Goal: Navigation & Orientation: Find specific page/section

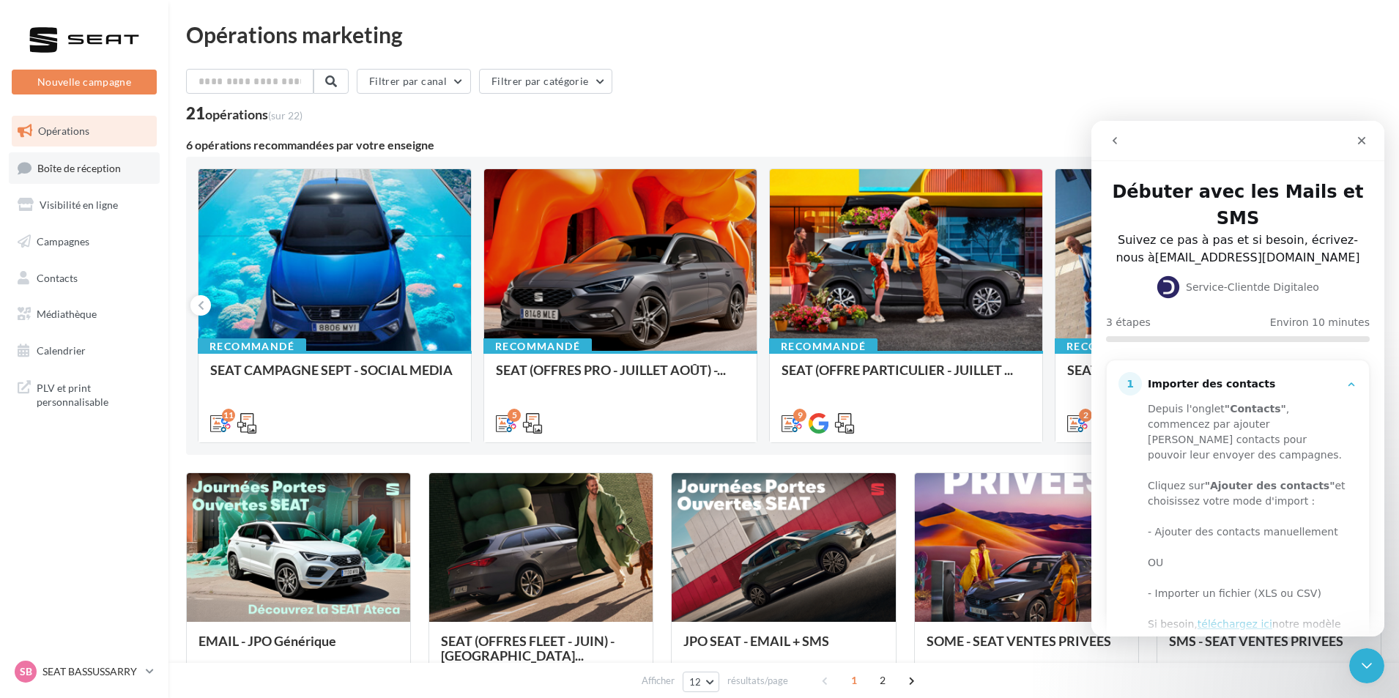
click at [111, 173] on span "Boîte de réception" at bounding box center [79, 167] width 84 height 12
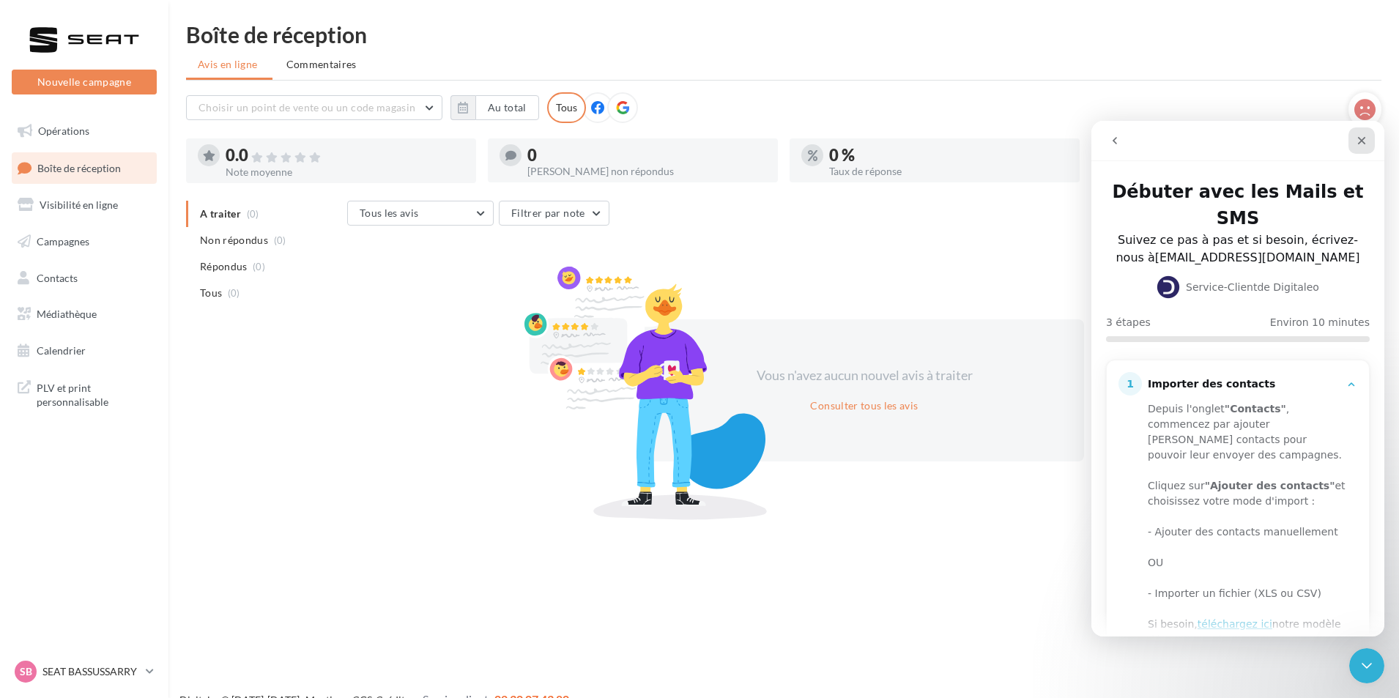
click at [1367, 142] on icon "Fermer" at bounding box center [1362, 141] width 12 height 12
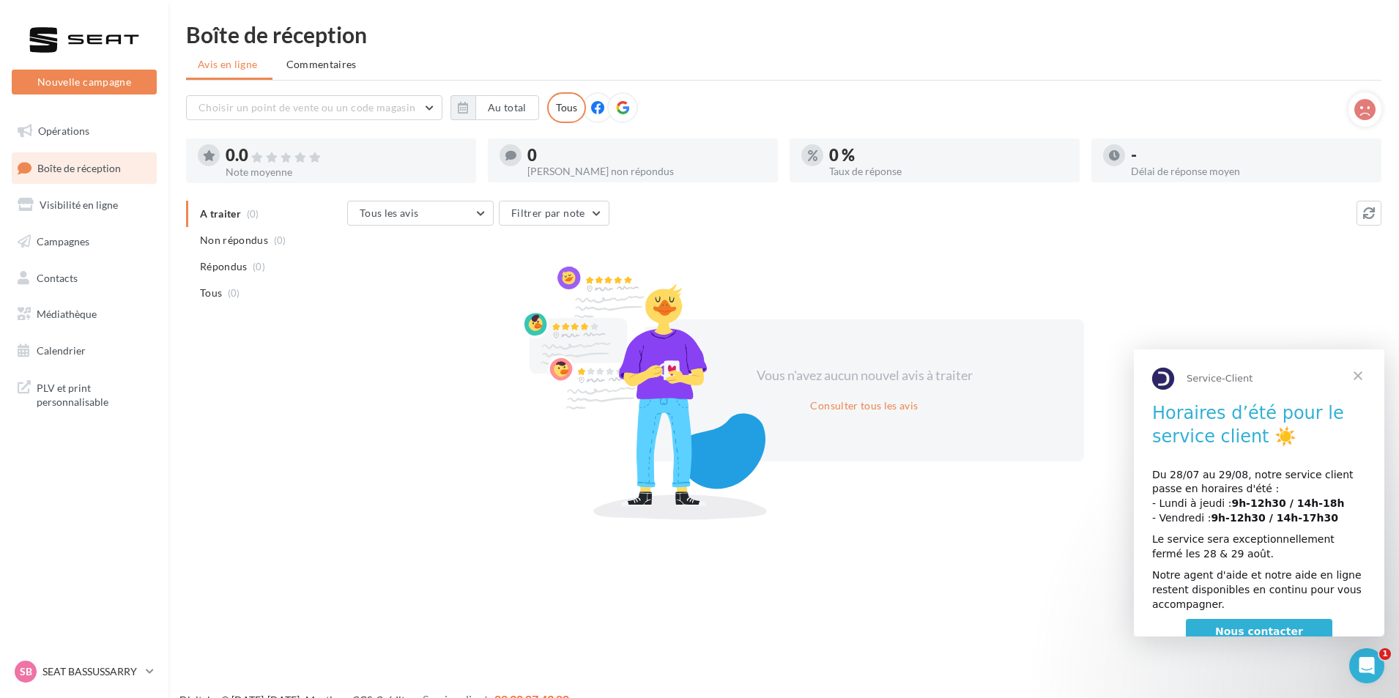
click at [1361, 377] on span "Fermer" at bounding box center [1358, 376] width 53 height 53
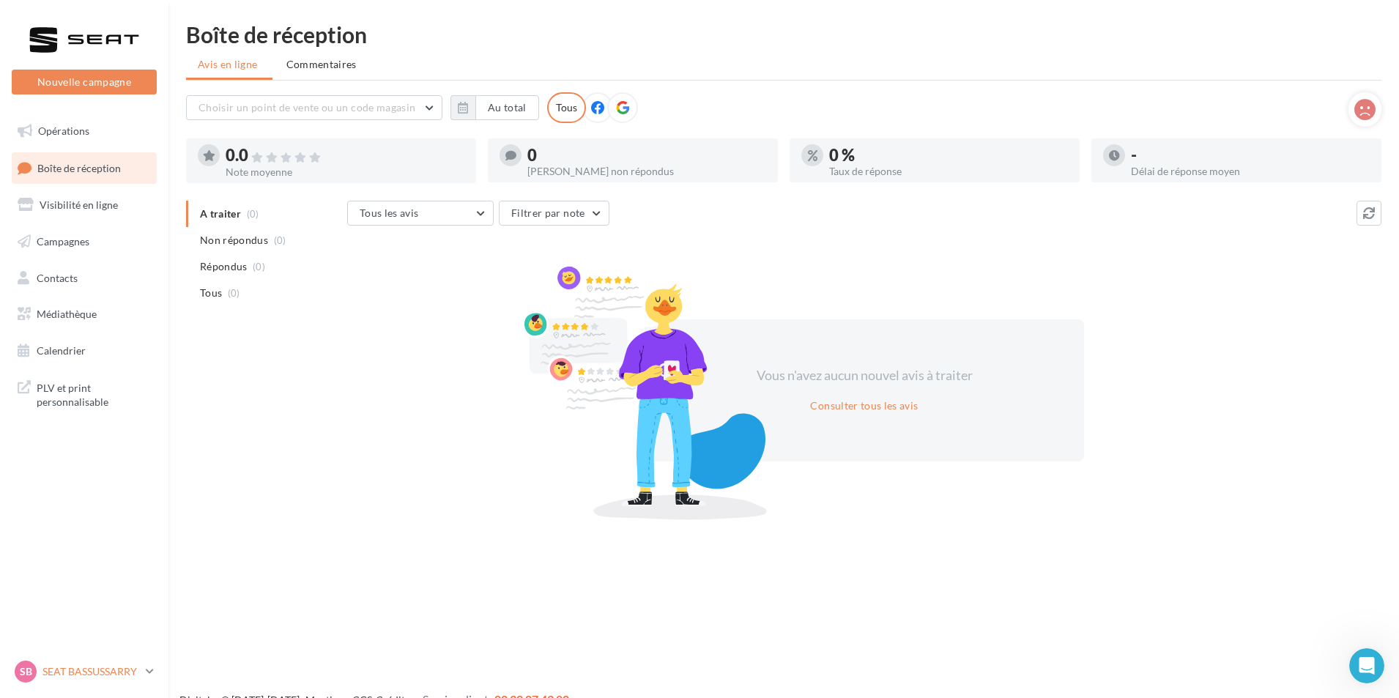
click at [94, 673] on p "SEAT BASSUSSARRY" at bounding box center [90, 672] width 97 height 15
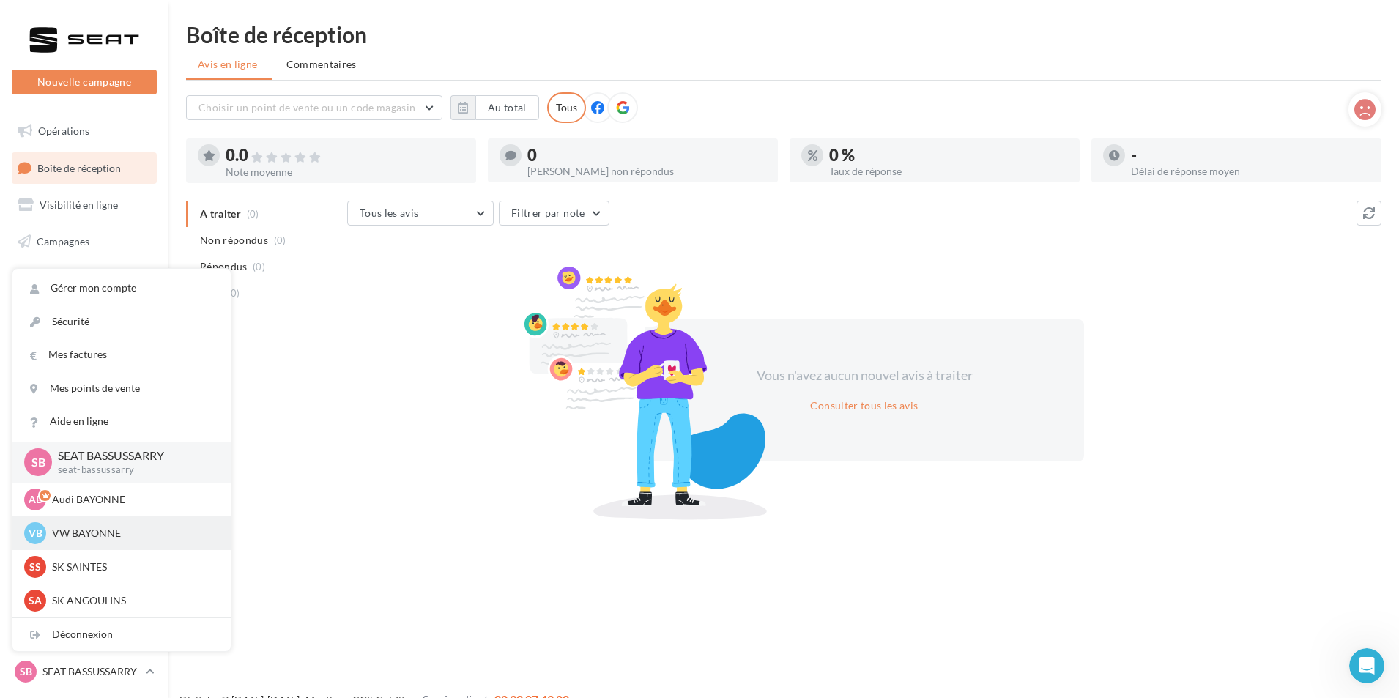
click at [111, 536] on p "VW BAYONNE" at bounding box center [132, 533] width 161 height 15
